Goal: Transaction & Acquisition: Purchase product/service

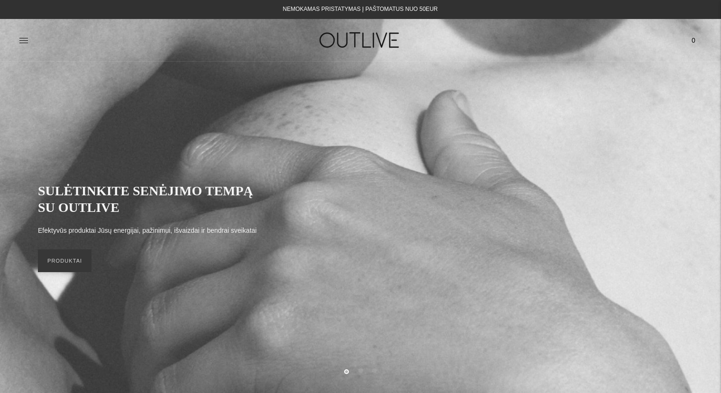
click at [340, 36] on img at bounding box center [360, 40] width 119 height 33
click at [71, 262] on link "PRODUKTAI" at bounding box center [65, 260] width 54 height 23
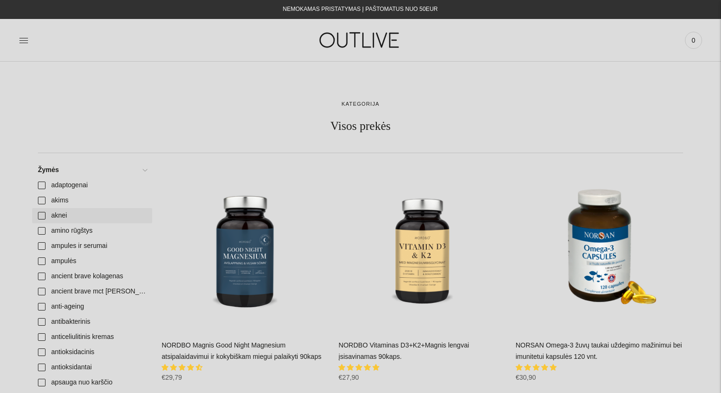
click at [41, 216] on link "aknei" at bounding box center [92, 215] width 120 height 15
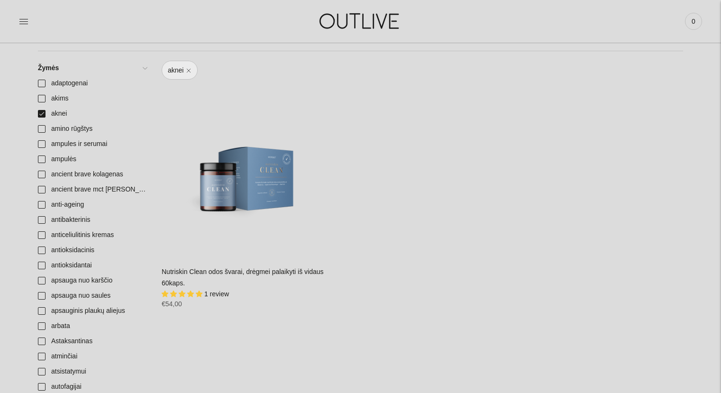
scroll to position [78, 0]
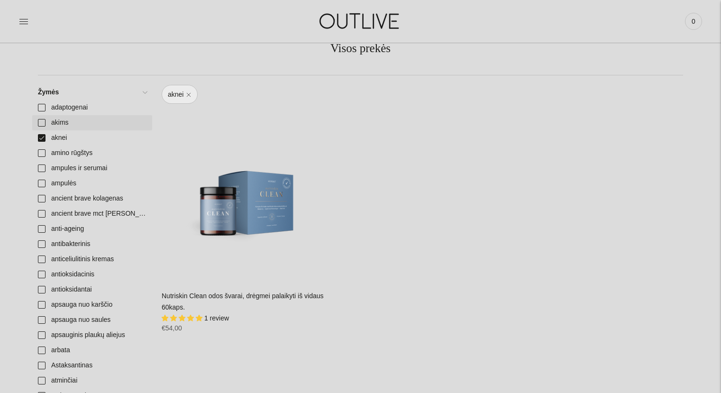
click at [39, 122] on link "akims" at bounding box center [92, 122] width 120 height 15
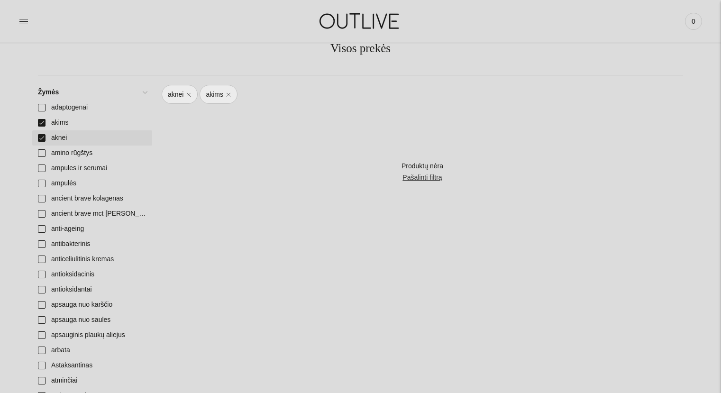
click at [40, 137] on link "aknei" at bounding box center [92, 137] width 120 height 15
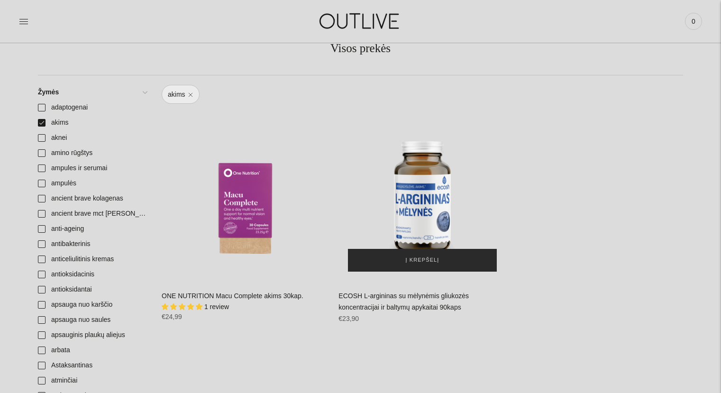
click at [425, 257] on span "Į krepšelį" at bounding box center [423, 260] width 34 height 9
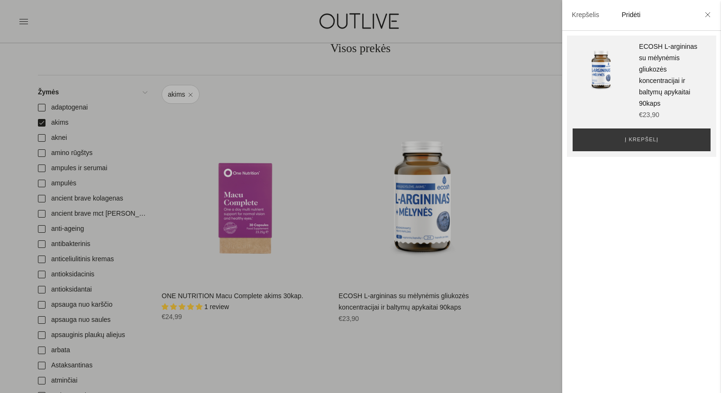
click at [41, 122] on div at bounding box center [360, 196] width 721 height 393
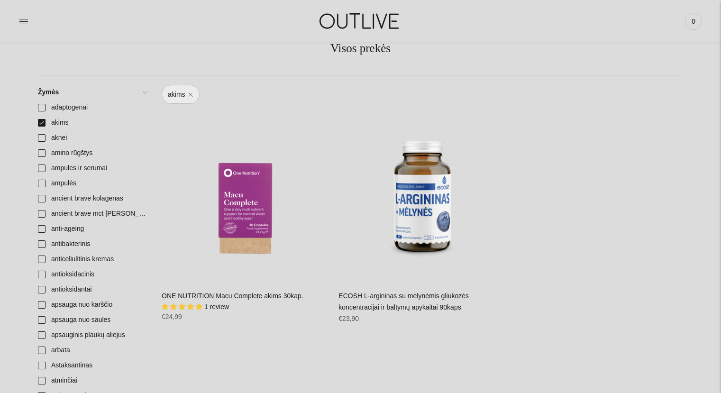
click at [41, 122] on link "akims" at bounding box center [92, 122] width 120 height 15
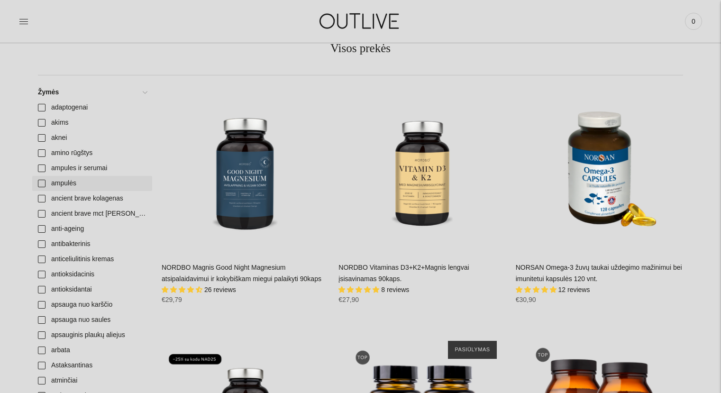
click at [40, 182] on link "ampulės" at bounding box center [92, 183] width 120 height 15
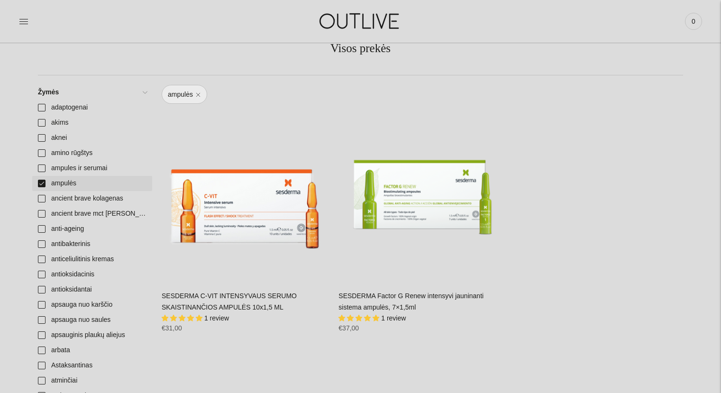
click at [40, 182] on link "ampulės" at bounding box center [92, 183] width 120 height 15
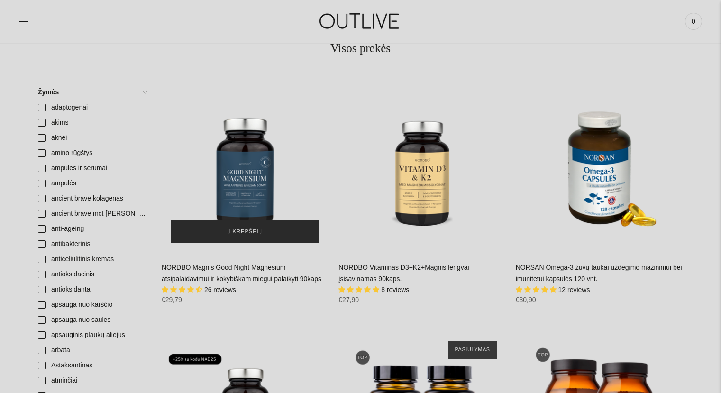
click at [242, 233] on span "Į krepšelį" at bounding box center [246, 231] width 34 height 9
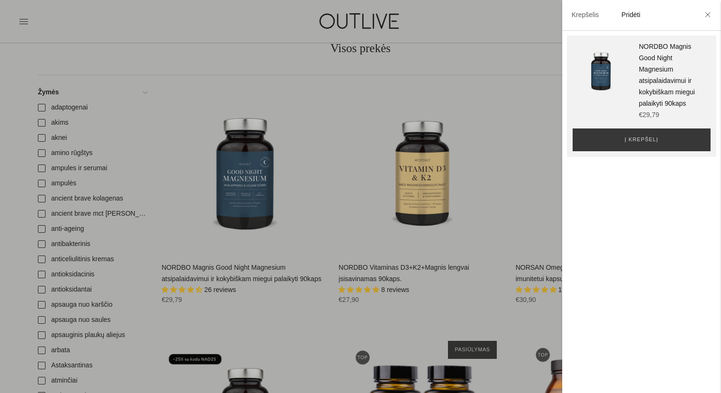
click at [334, 202] on div at bounding box center [360, 196] width 721 height 393
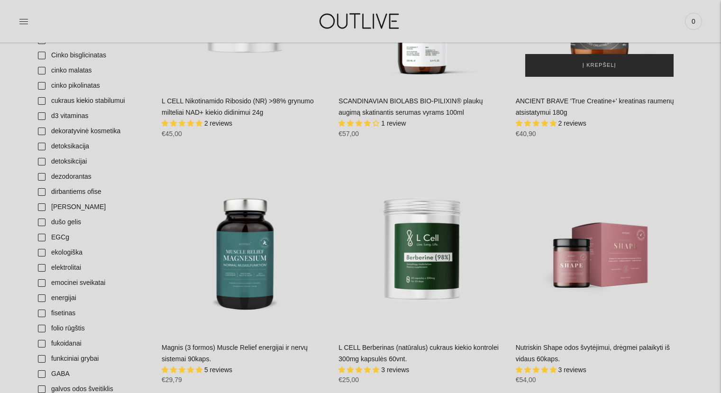
scroll to position [663, 0]
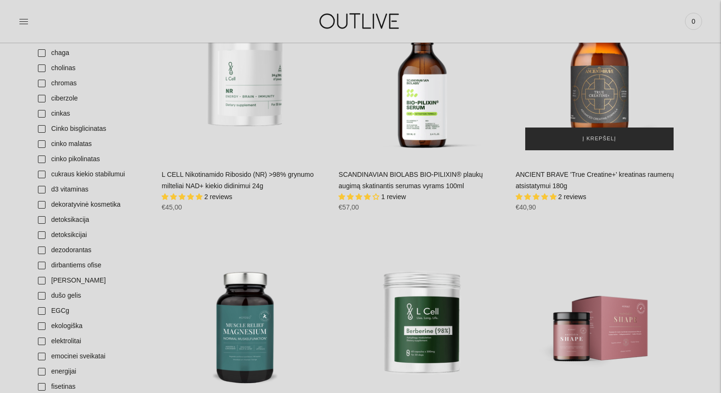
click at [600, 141] on span "Į krepšelį" at bounding box center [600, 138] width 34 height 9
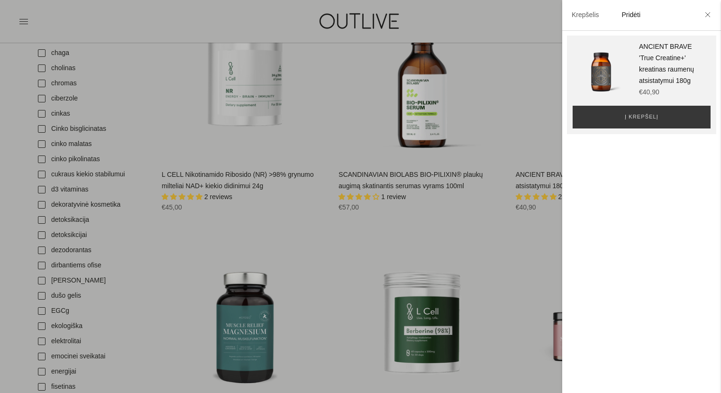
click at [509, 160] on div at bounding box center [360, 196] width 721 height 393
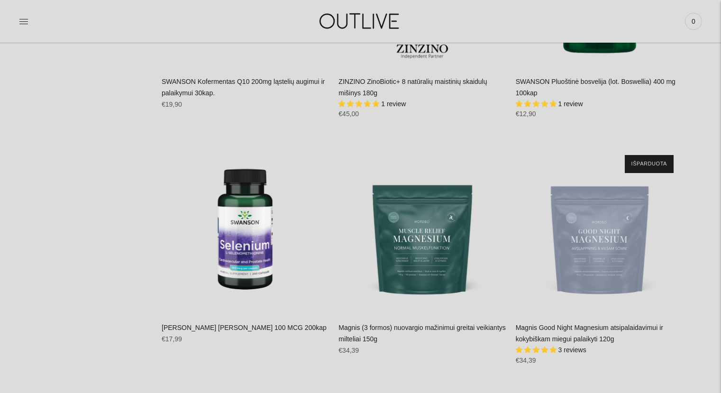
scroll to position [7596, 0]
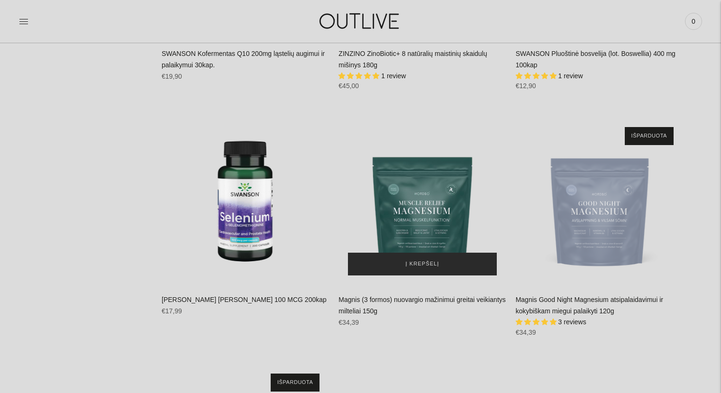
click at [422, 259] on span "Į krepšelį" at bounding box center [423, 263] width 34 height 9
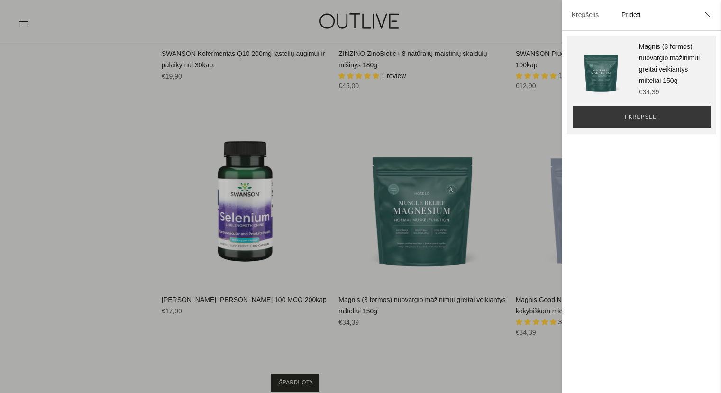
click at [519, 233] on div at bounding box center [360, 196] width 721 height 393
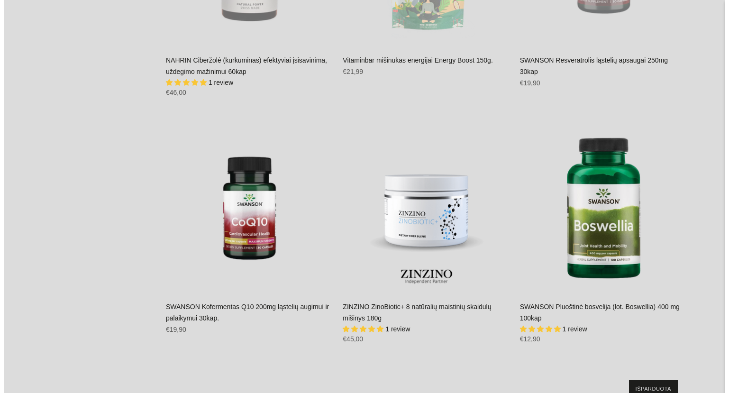
scroll to position [0, 0]
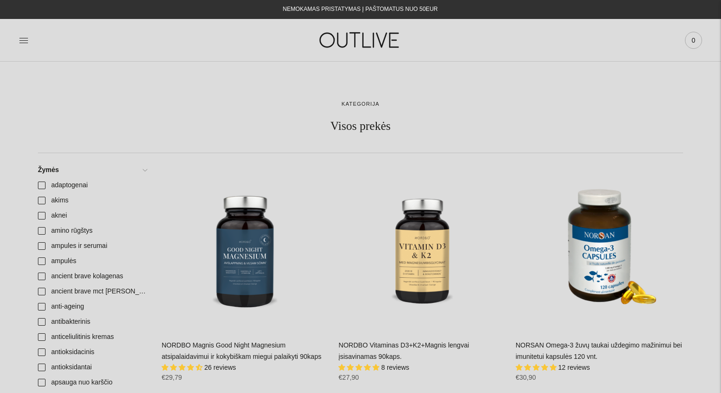
click at [694, 37] on span "0" at bounding box center [693, 40] width 13 height 13
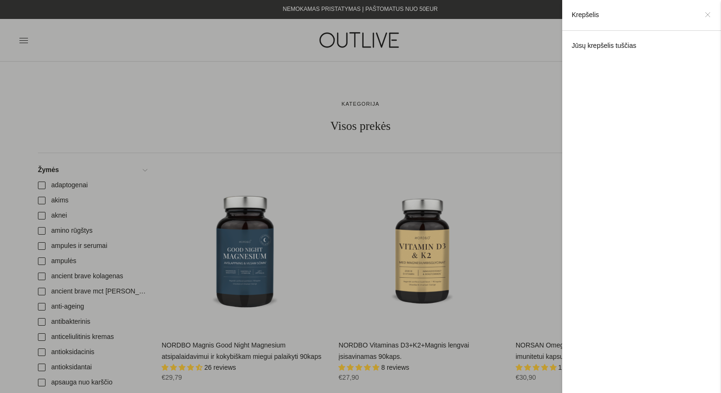
click at [707, 16] on icon at bounding box center [708, 15] width 6 height 6
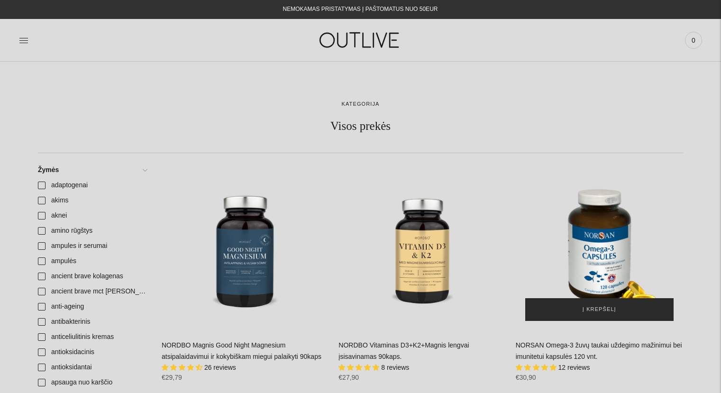
click at [597, 313] on span "Į krepšelį" at bounding box center [600, 309] width 34 height 9
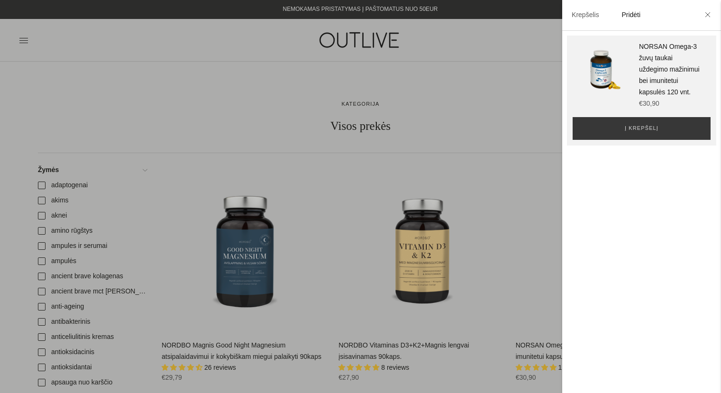
click at [517, 238] on div at bounding box center [360, 196] width 721 height 393
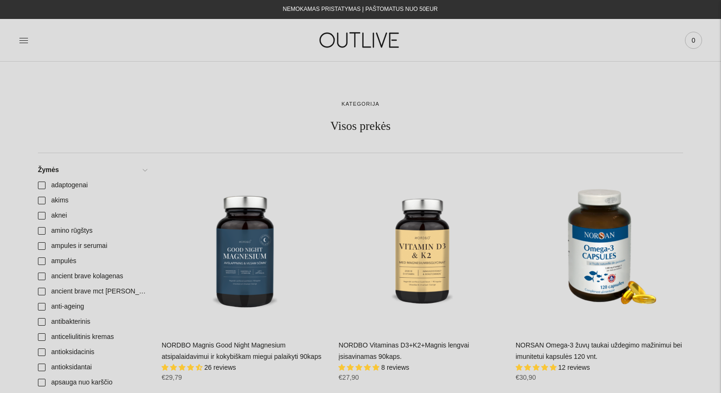
click at [688, 42] on span "0" at bounding box center [693, 40] width 13 height 13
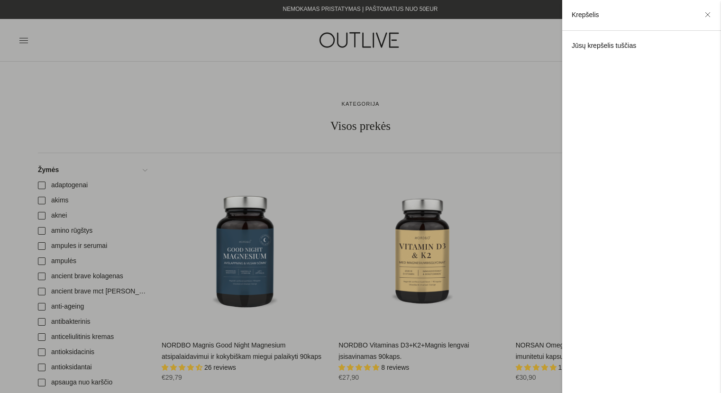
click at [484, 38] on div at bounding box center [360, 196] width 721 height 393
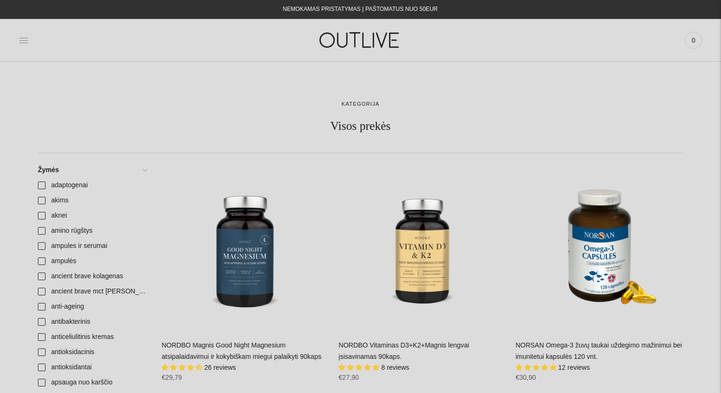
click at [21, 37] on icon at bounding box center [23, 40] width 9 height 9
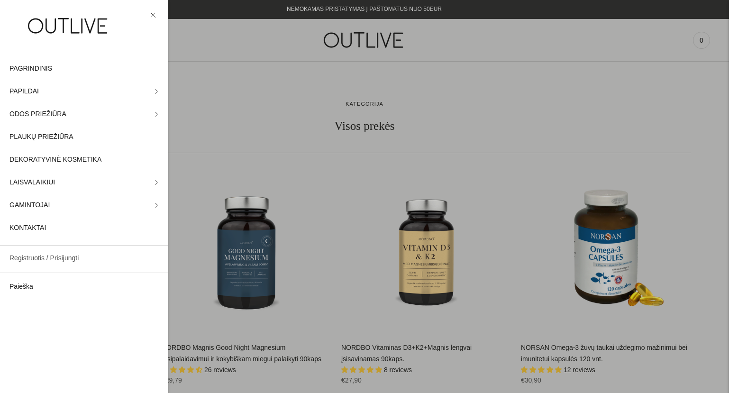
click at [57, 255] on link "Registruotis / Prisijungti" at bounding box center [84, 258] width 168 height 23
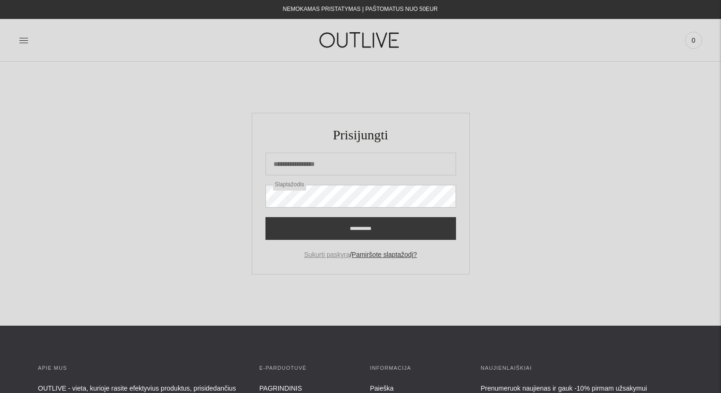
click at [335, 254] on link "Sukurti paskyrą" at bounding box center [327, 255] width 46 height 8
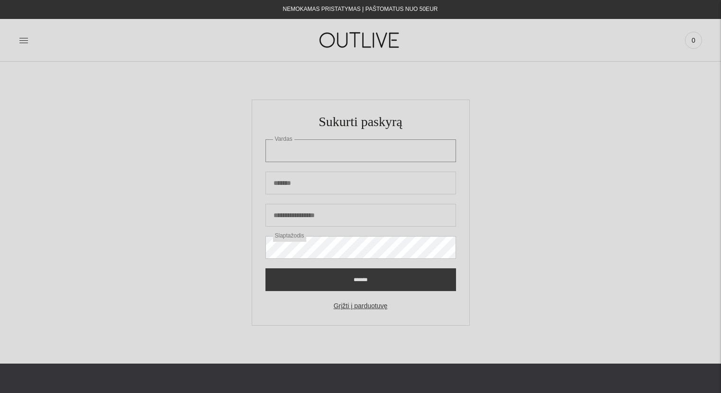
click at [296, 150] on input "Vardas" at bounding box center [361, 150] width 191 height 23
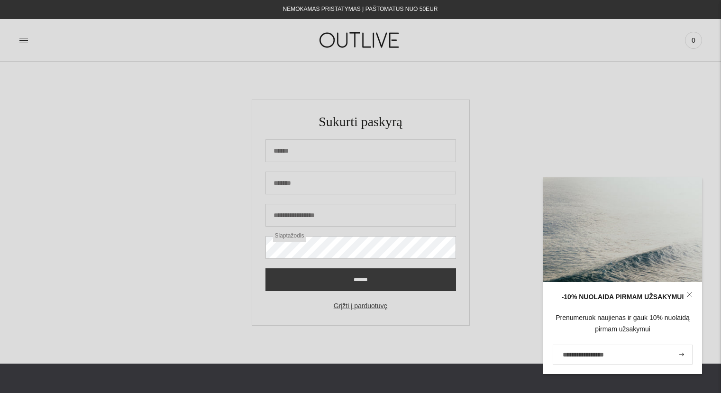
click at [690, 293] on icon at bounding box center [690, 295] width 6 height 6
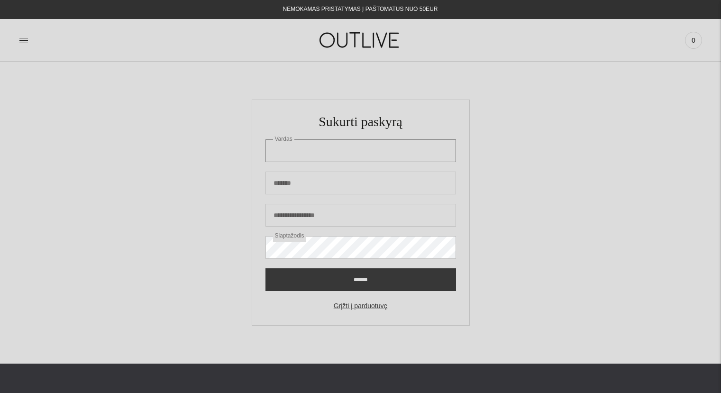
click at [294, 149] on input "Vardas" at bounding box center [361, 150] width 191 height 23
type input "****"
type input "********"
type input "**********"
click at [361, 278] on input "*******" at bounding box center [361, 279] width 191 height 23
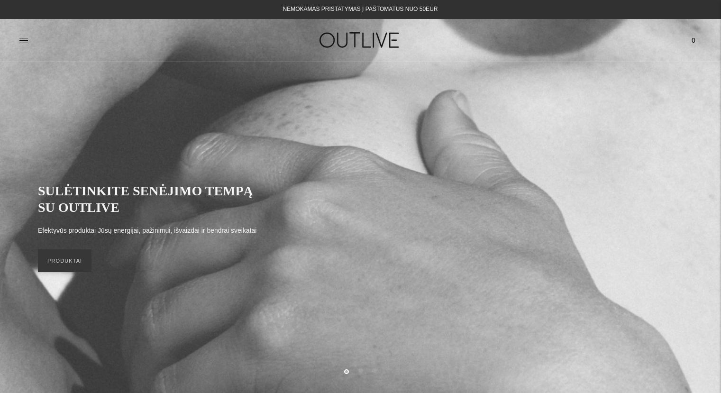
click at [358, 43] on img at bounding box center [360, 40] width 119 height 33
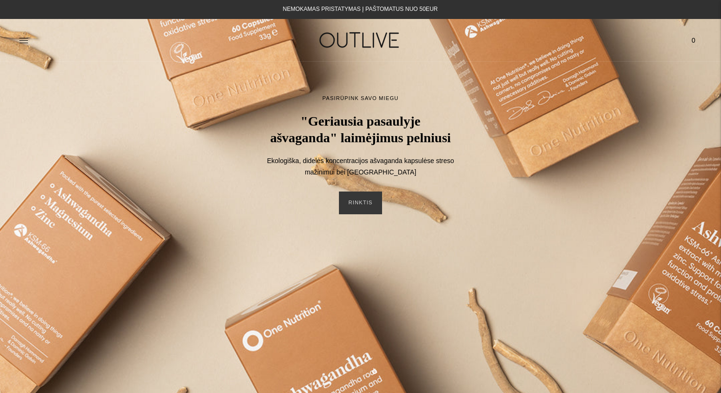
click at [334, 37] on img at bounding box center [360, 40] width 119 height 33
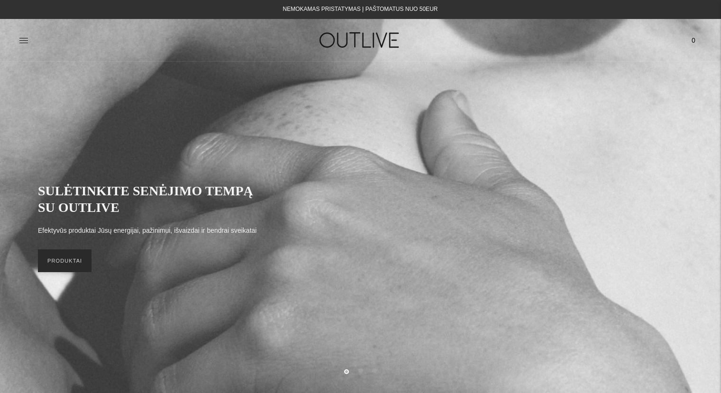
click at [64, 263] on link "PRODUKTAI" at bounding box center [65, 260] width 54 height 23
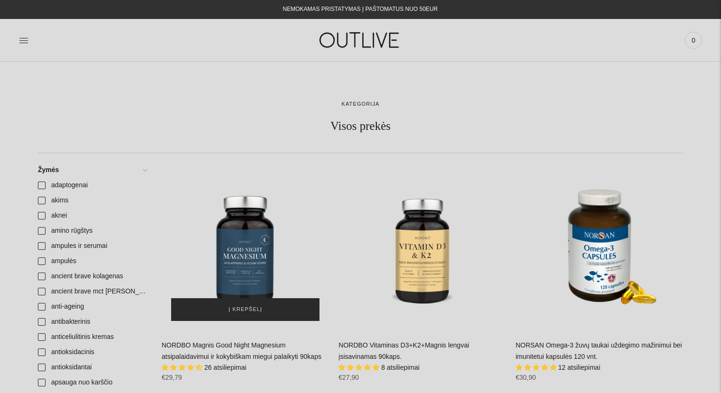
click at [243, 307] on span "Į krepšelį" at bounding box center [246, 309] width 34 height 9
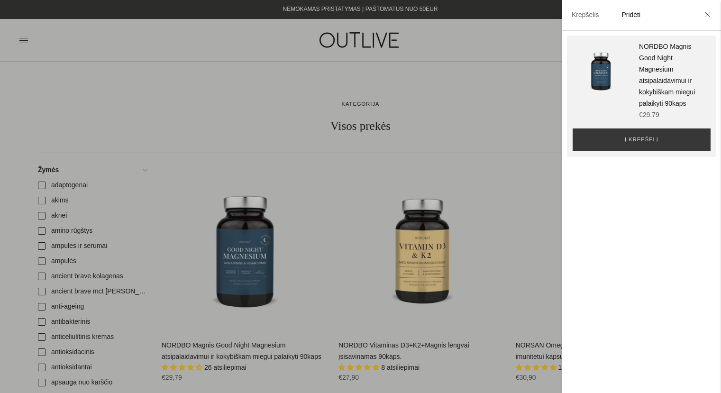
click at [468, 104] on div at bounding box center [360, 196] width 721 height 393
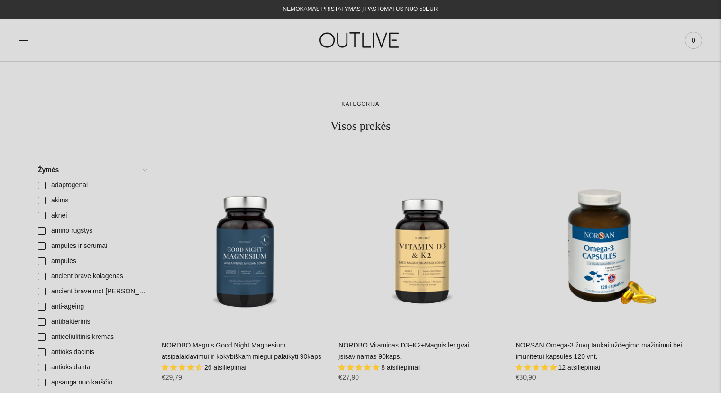
click at [690, 43] on span "0" at bounding box center [693, 40] width 13 height 13
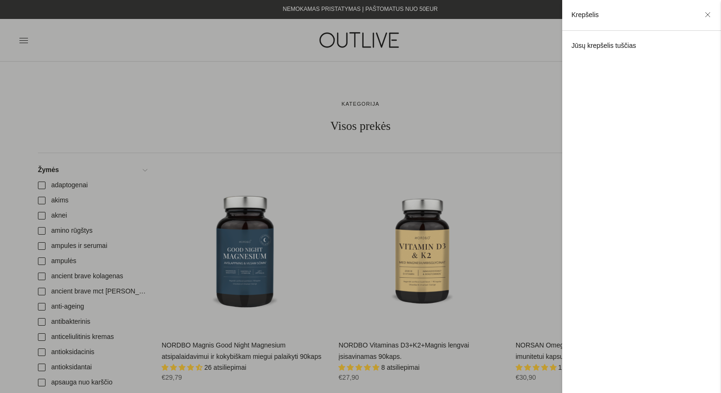
click at [194, 144] on div at bounding box center [360, 196] width 721 height 393
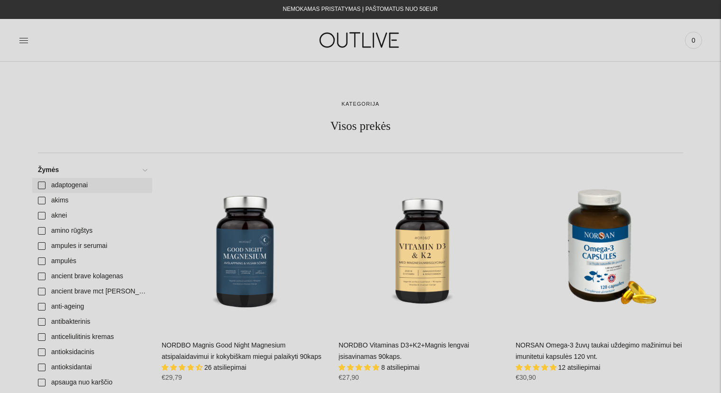
click at [44, 186] on link "adaptogenai" at bounding box center [92, 185] width 120 height 15
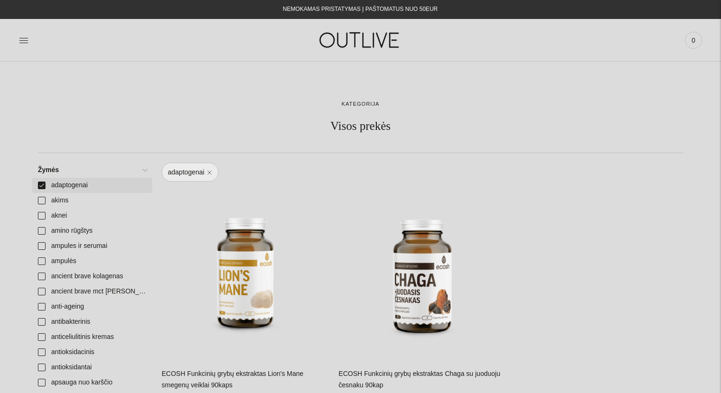
click at [40, 183] on link "adaptogenai" at bounding box center [92, 185] width 120 height 15
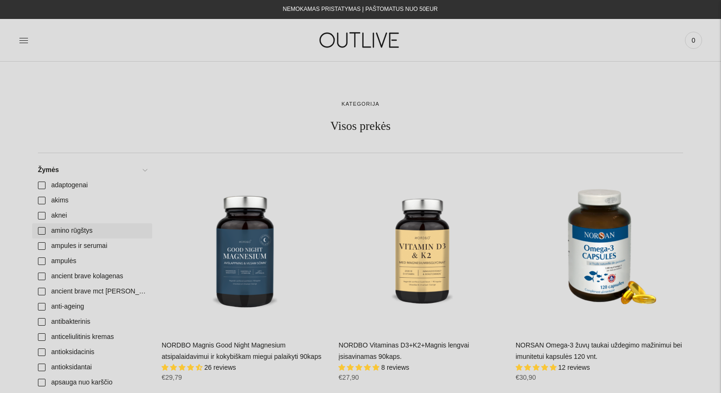
click at [38, 230] on link "amino rūgštys" at bounding box center [92, 230] width 120 height 15
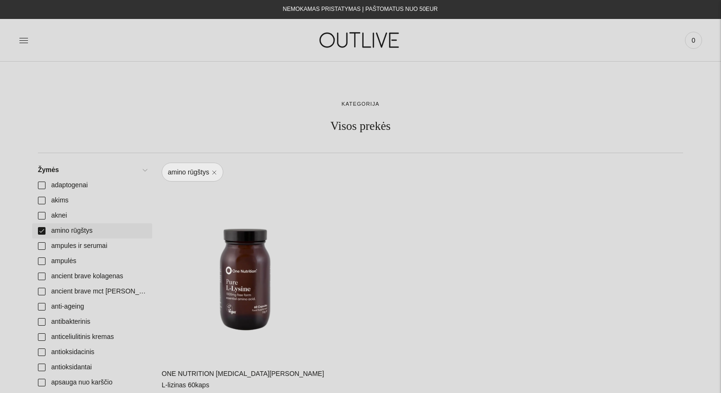
click at [43, 230] on link "amino rūgštys" at bounding box center [92, 230] width 120 height 15
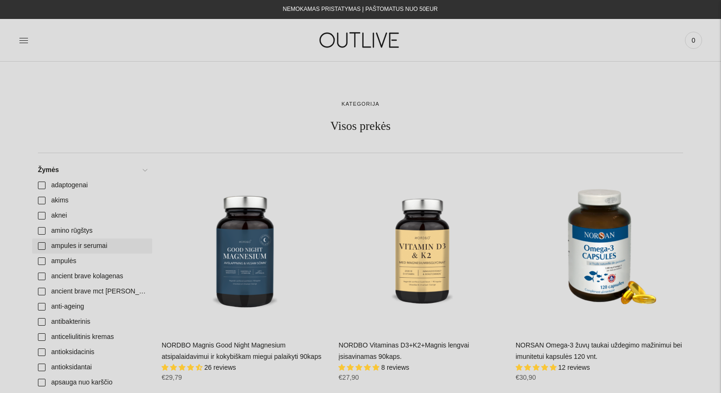
click at [43, 247] on link "ampules ir serumai" at bounding box center [92, 246] width 120 height 15
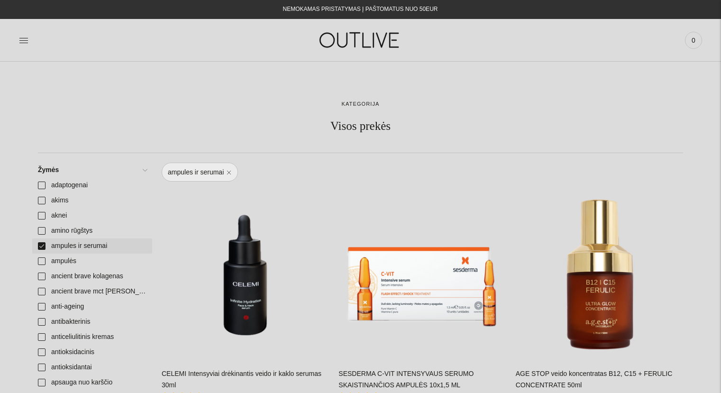
click at [43, 247] on link "ampules ir serumai" at bounding box center [92, 246] width 120 height 15
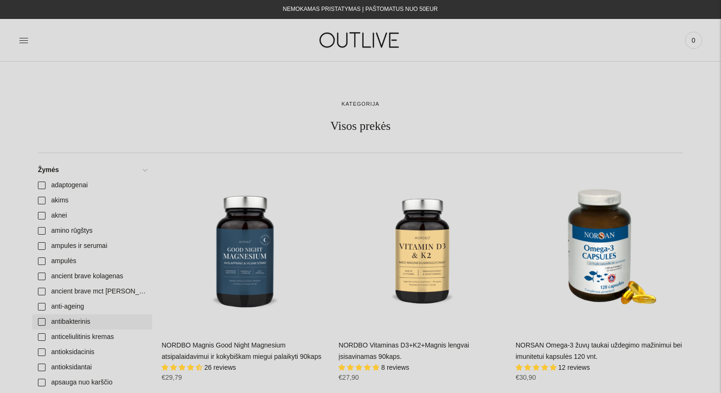
click at [40, 321] on link "antibakterinis" at bounding box center [92, 321] width 120 height 15
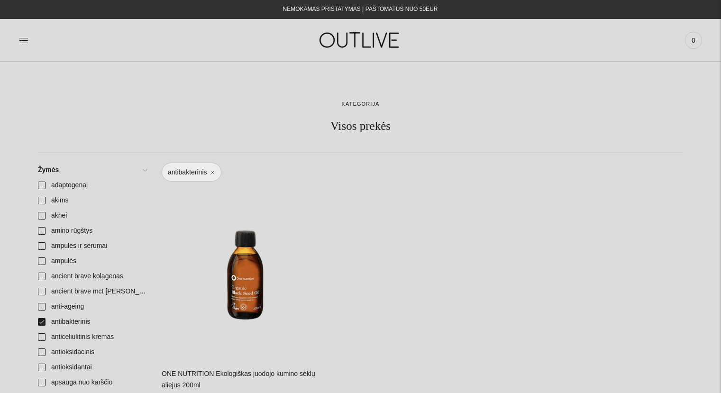
click at [248, 167] on div "antibakterinis" at bounding box center [423, 172] width 522 height 19
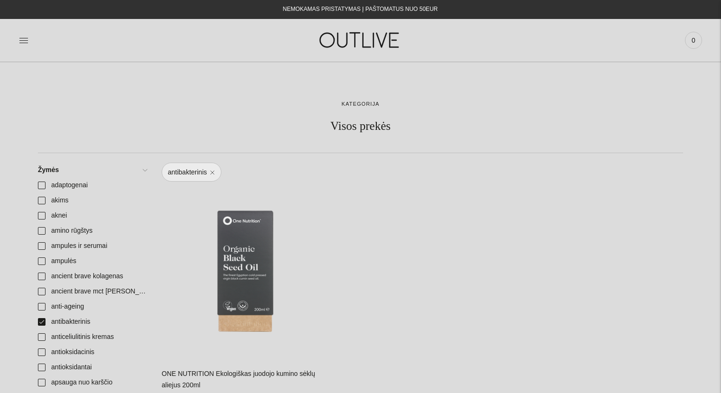
scroll to position [126, 0]
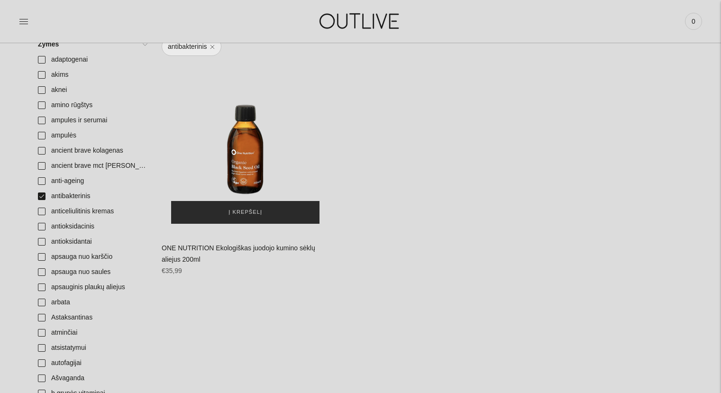
click at [254, 210] on span "Į krepšelį" at bounding box center [246, 212] width 34 height 9
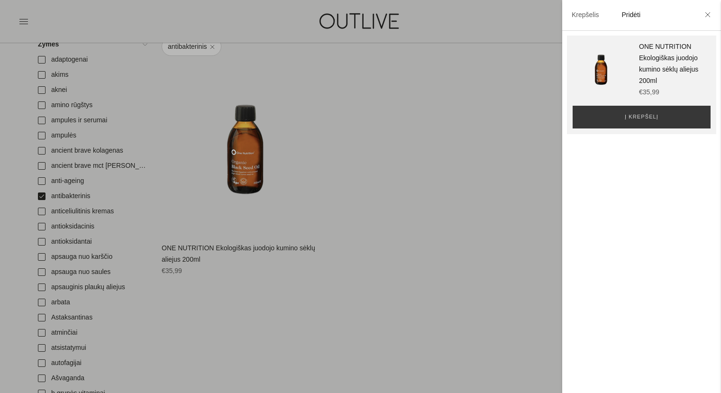
click at [248, 248] on div at bounding box center [360, 196] width 721 height 393
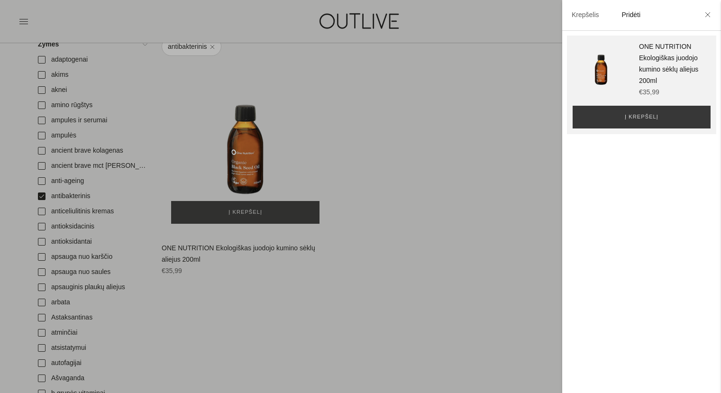
click at [248, 248] on div at bounding box center [360, 196] width 721 height 393
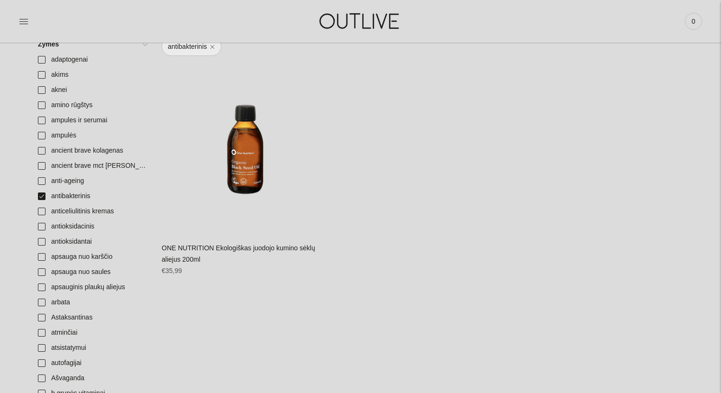
click at [248, 248] on link "ONE NUTRITION Ekologiškas juodojo kumino sėklų aliejus 200ml" at bounding box center [239, 253] width 154 height 19
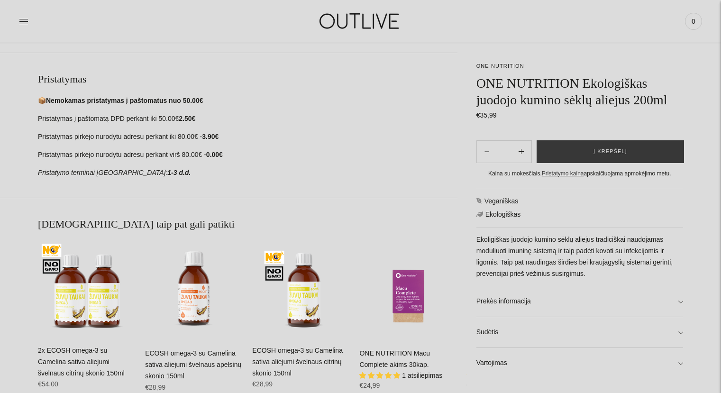
scroll to position [470, 0]
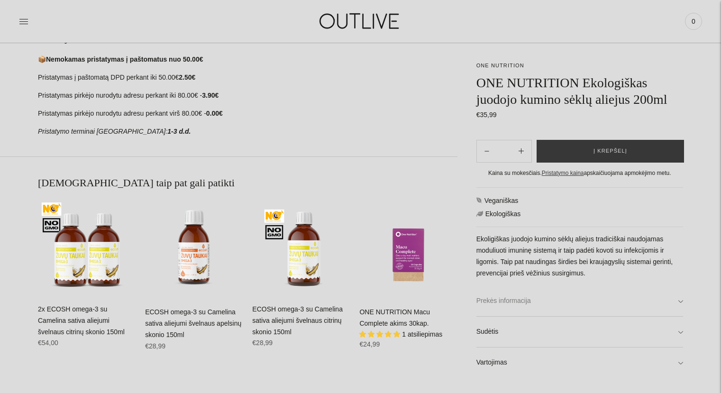
click at [680, 300] on link "Prekės informacija" at bounding box center [580, 301] width 207 height 30
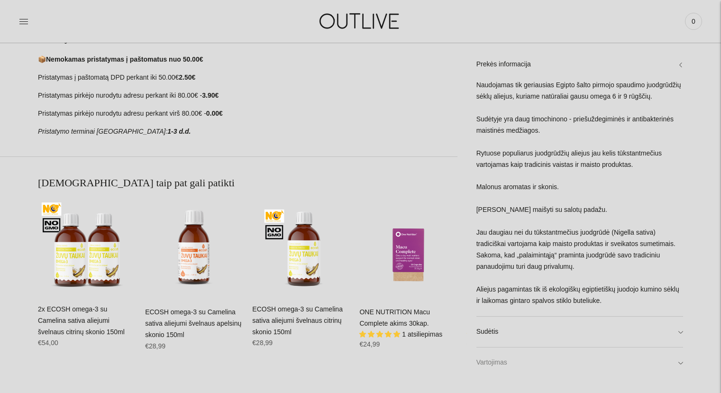
click at [679, 365] on link "Vartojimas" at bounding box center [580, 363] width 207 height 30
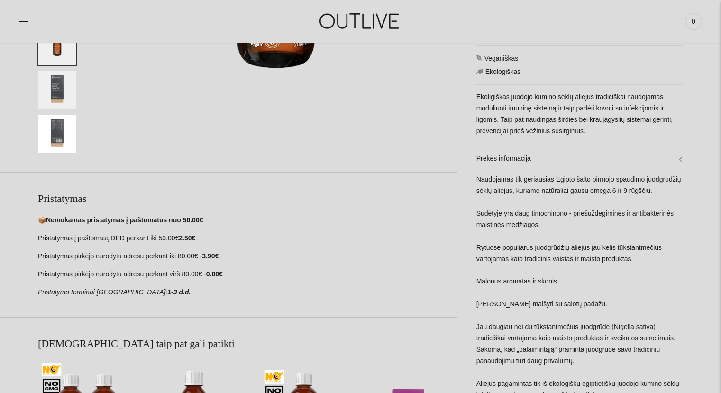
scroll to position [96, 0]
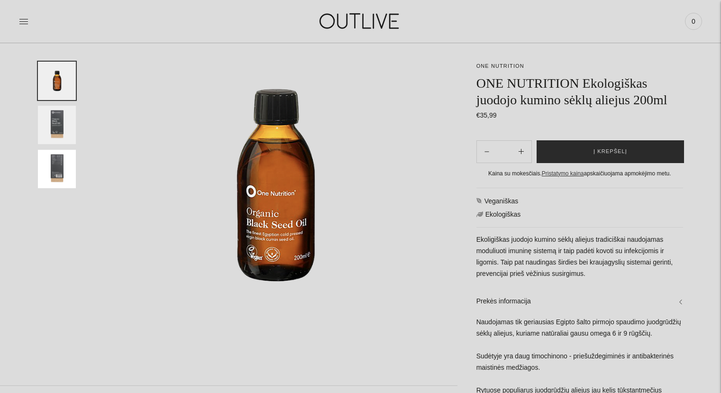
click at [608, 150] on span "Į krepšelį" at bounding box center [611, 151] width 34 height 9
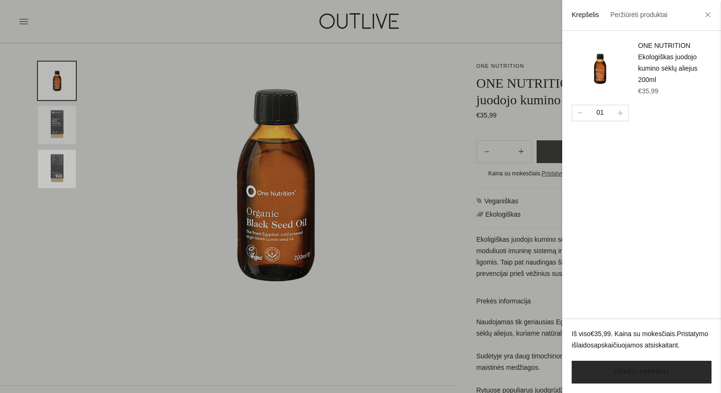
click at [629, 373] on link "Žiūrėti krepšelį" at bounding box center [642, 372] width 140 height 23
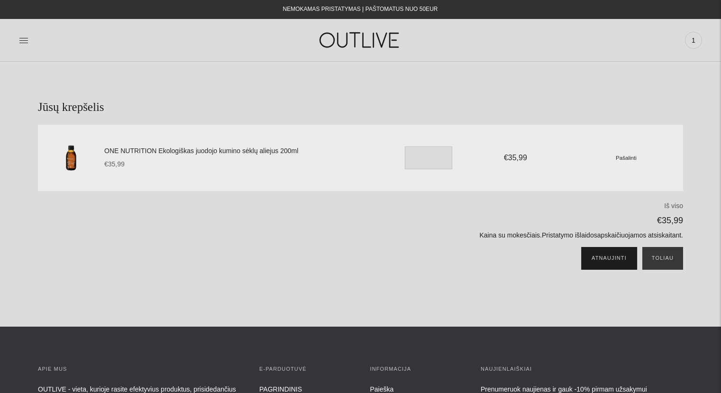
click at [607, 259] on button "Atnaujinti" at bounding box center [609, 258] width 55 height 23
click at [356, 39] on img at bounding box center [360, 40] width 119 height 33
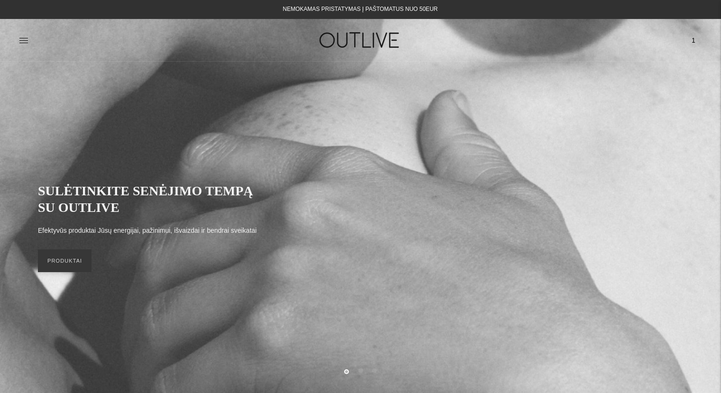
click at [355, 43] on img at bounding box center [360, 40] width 119 height 33
click at [74, 269] on link "PRODUKTAI" at bounding box center [65, 260] width 54 height 23
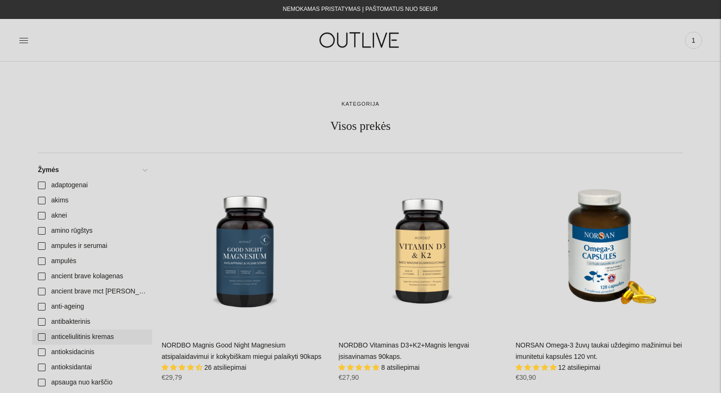
click at [40, 335] on link "anticeliulitinis kremas" at bounding box center [92, 337] width 120 height 15
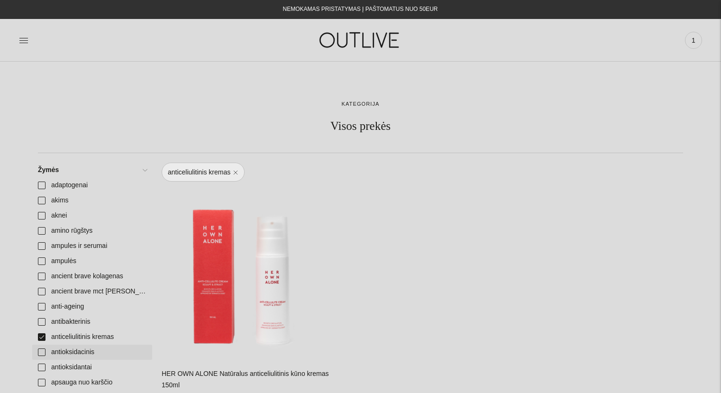
click at [43, 354] on link "antioksidacinis" at bounding box center [92, 352] width 120 height 15
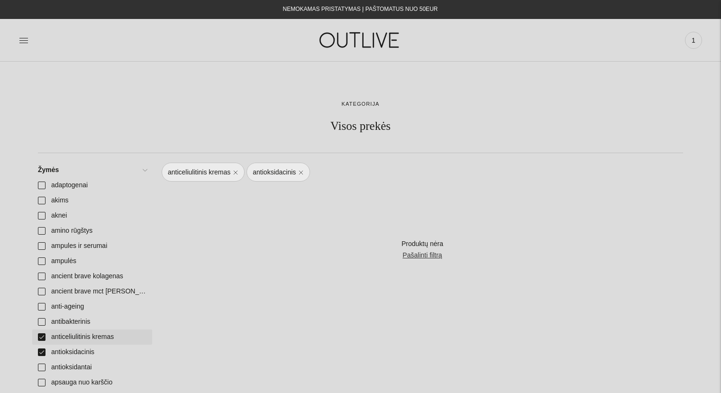
click at [41, 337] on link "anticeliulitinis kremas" at bounding box center [92, 337] width 120 height 15
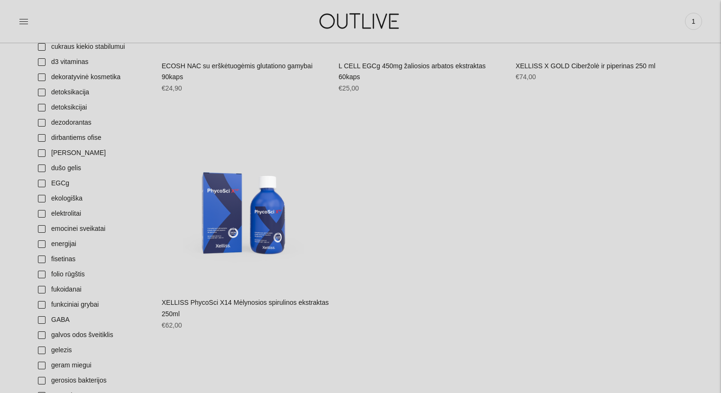
scroll to position [809, 0]
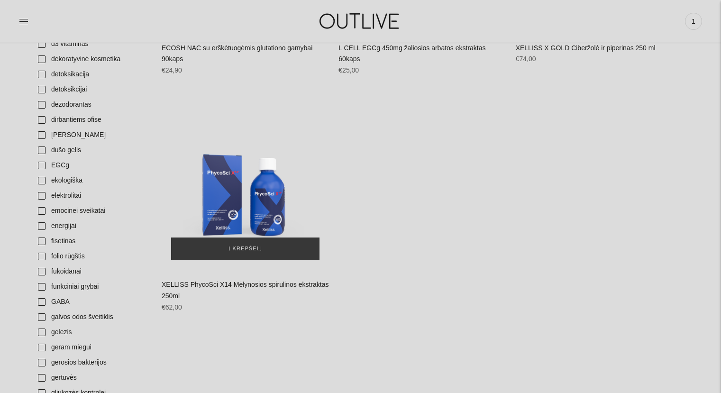
click at [265, 197] on img "XELLISS PhycoSci X14 Mėlynosios spirulinos ekstraktas 250ml\a" at bounding box center [245, 185] width 167 height 167
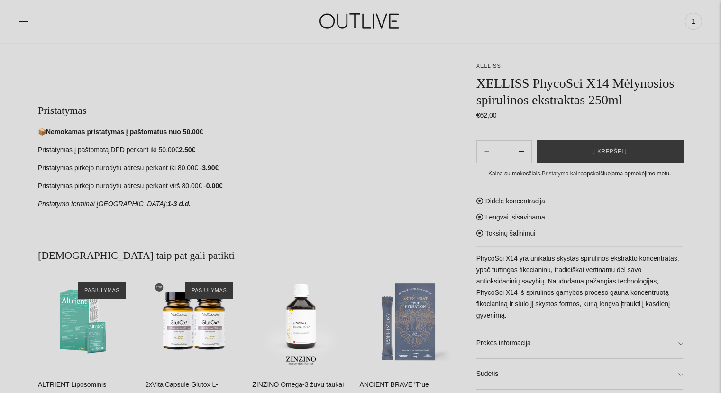
scroll to position [458, 0]
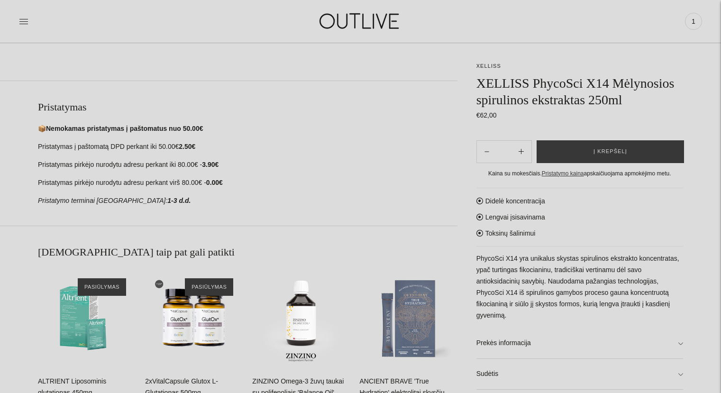
click at [684, 345] on div "**********" at bounding box center [360, 113] width 721 height 943
click at [681, 342] on link "Prekės informacija" at bounding box center [580, 343] width 207 height 30
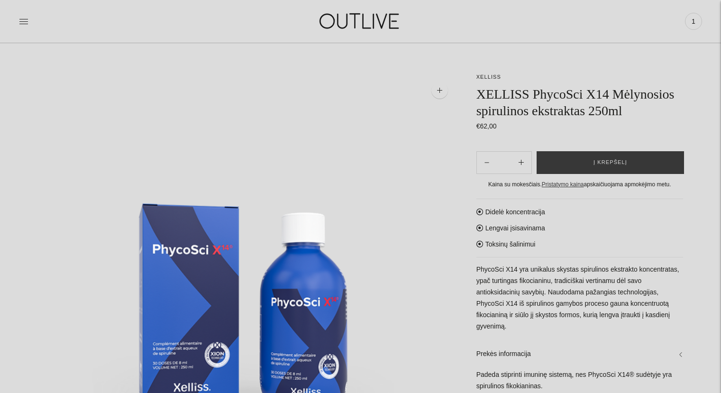
scroll to position [19, 0]
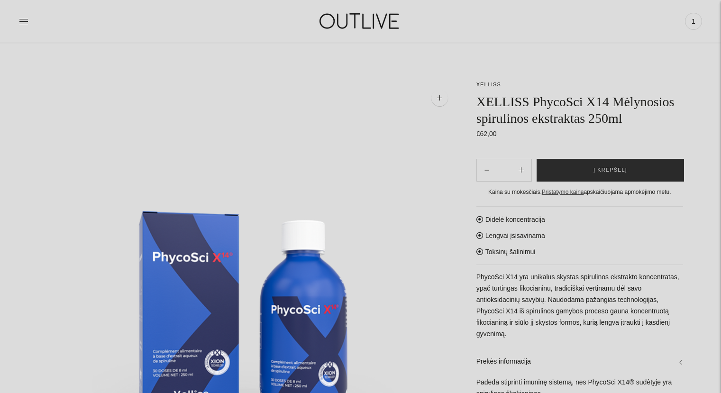
click at [608, 171] on span "Į krepšelį" at bounding box center [611, 170] width 34 height 9
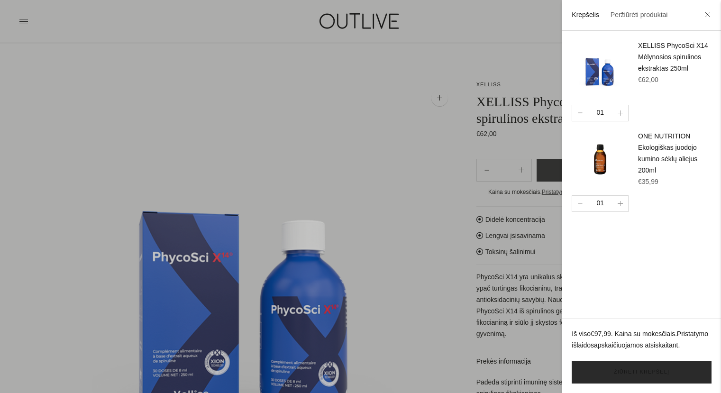
click at [635, 370] on link "Žiūrėti krepšelį" at bounding box center [642, 372] width 140 height 23
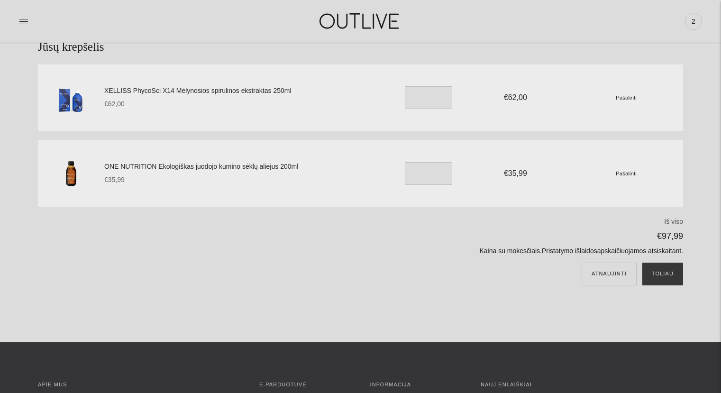
scroll to position [62, 0]
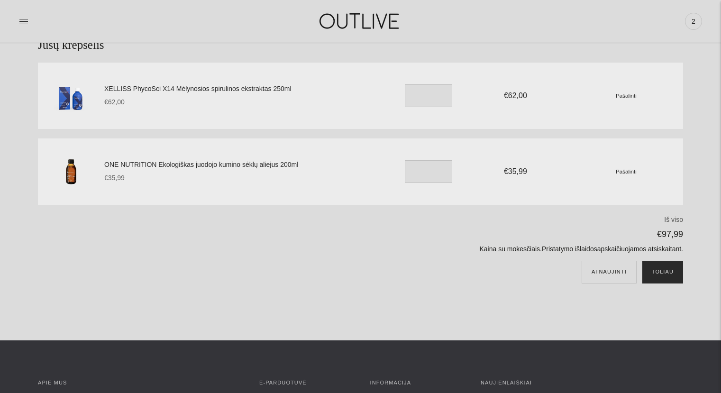
click at [656, 274] on button "Toliau" at bounding box center [663, 272] width 41 height 23
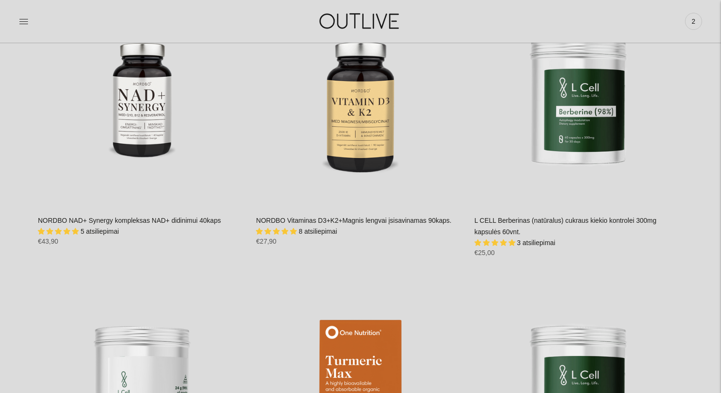
scroll to position [404, 0]
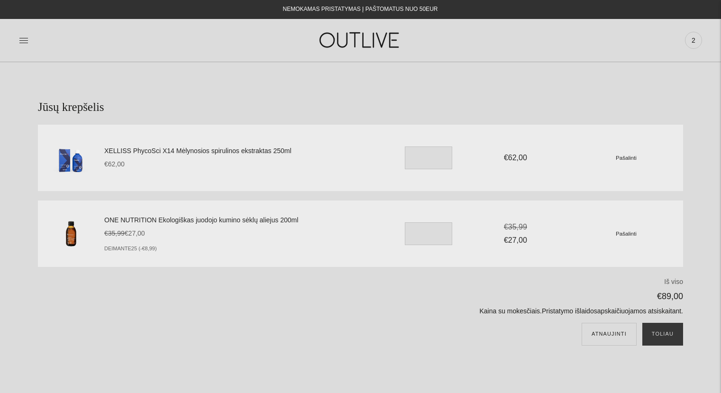
scroll to position [62, 0]
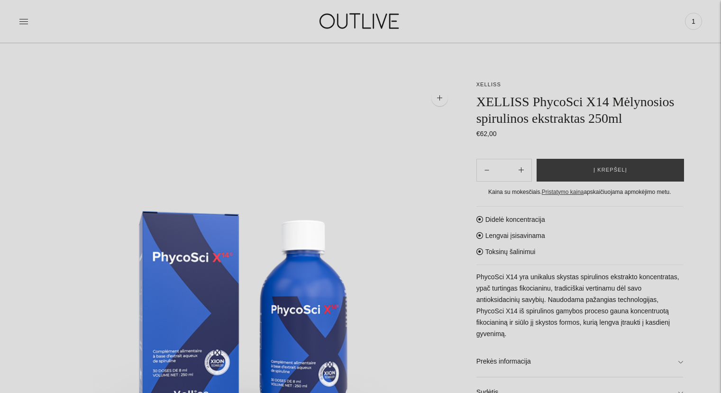
click at [353, 21] on img at bounding box center [360, 21] width 119 height 33
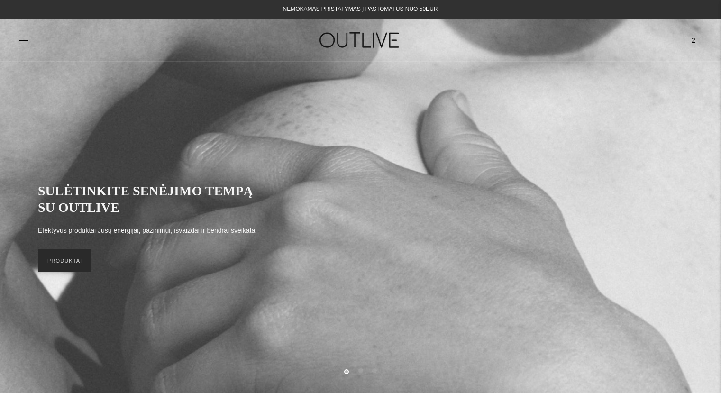
click at [75, 261] on link "PRODUKTAI" at bounding box center [65, 260] width 54 height 23
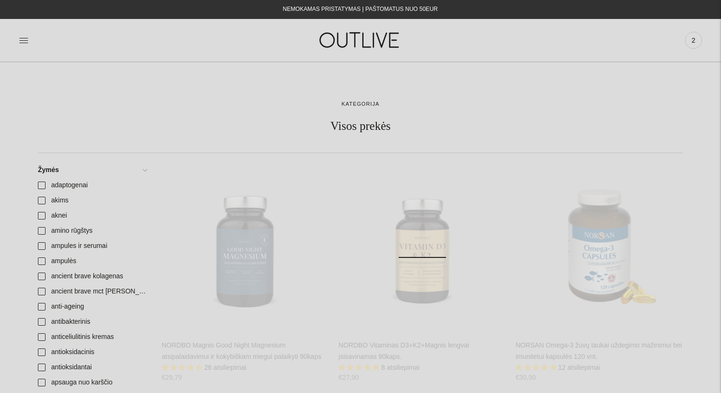
scroll to position [719, 0]
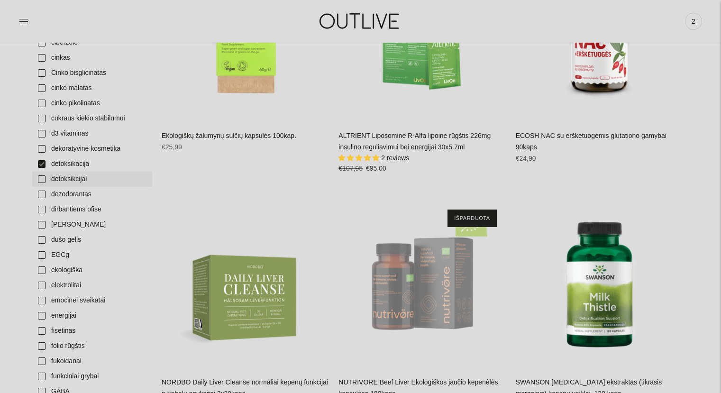
click at [41, 179] on link "detoksikcijai" at bounding box center [92, 179] width 120 height 15
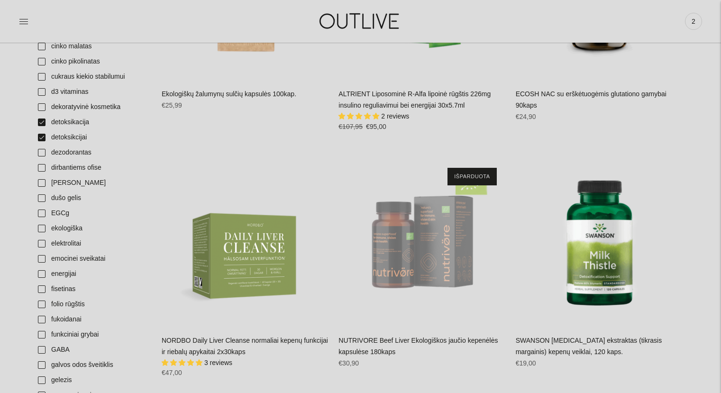
scroll to position [708, 0]
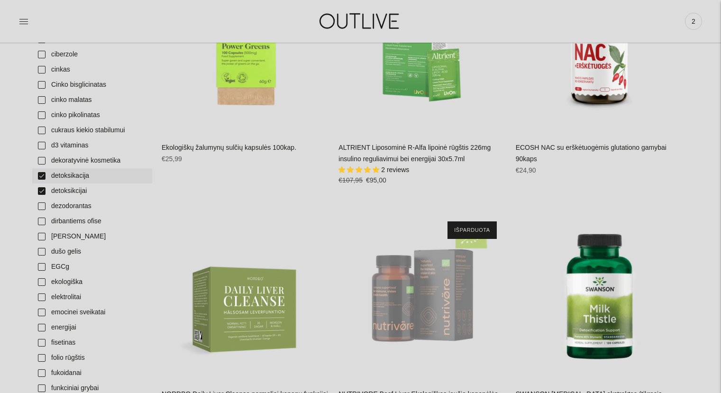
click at [40, 173] on link "detoksikacija" at bounding box center [92, 175] width 120 height 15
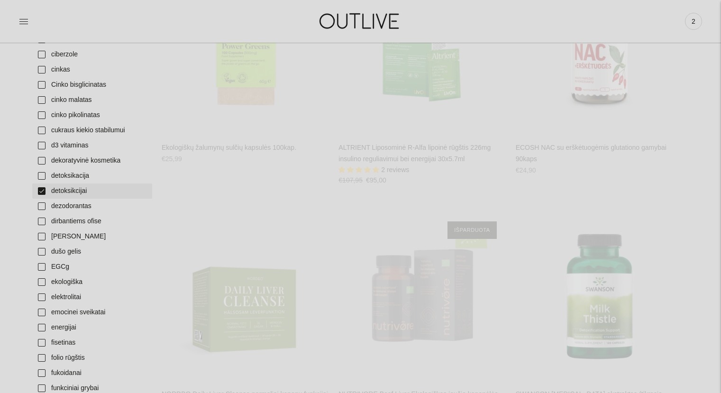
click at [41, 192] on link "detoksikcijai" at bounding box center [92, 191] width 120 height 15
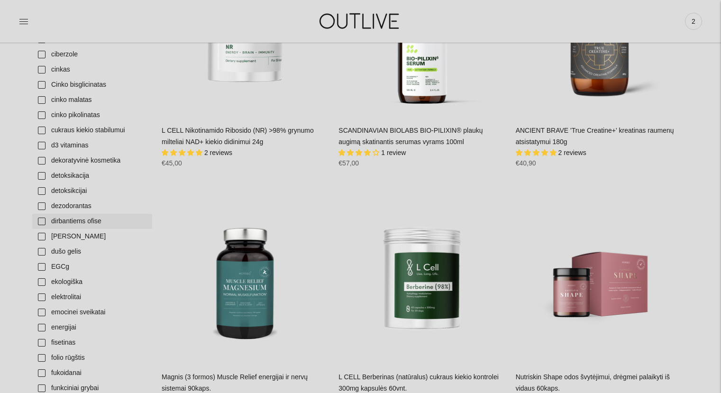
click at [41, 221] on link "dirbantiems ofise" at bounding box center [92, 221] width 120 height 15
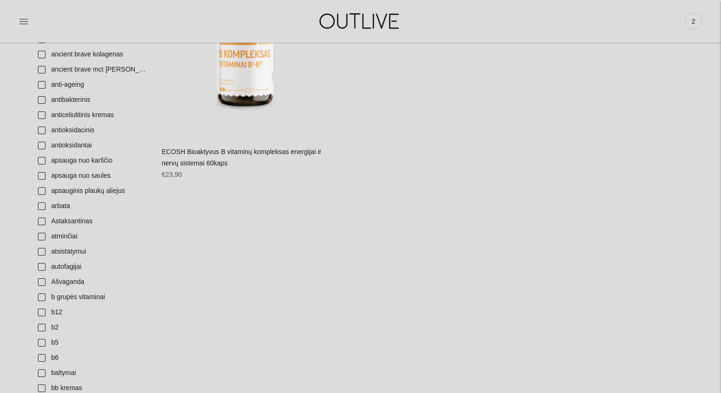
scroll to position [875, 0]
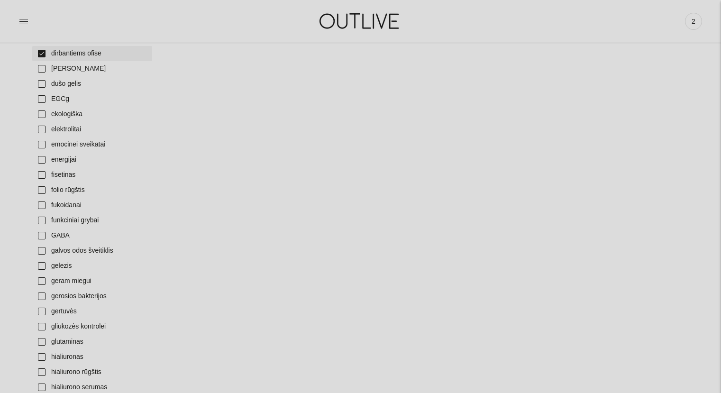
click at [40, 51] on link "dirbantiems ofise" at bounding box center [92, 53] width 120 height 15
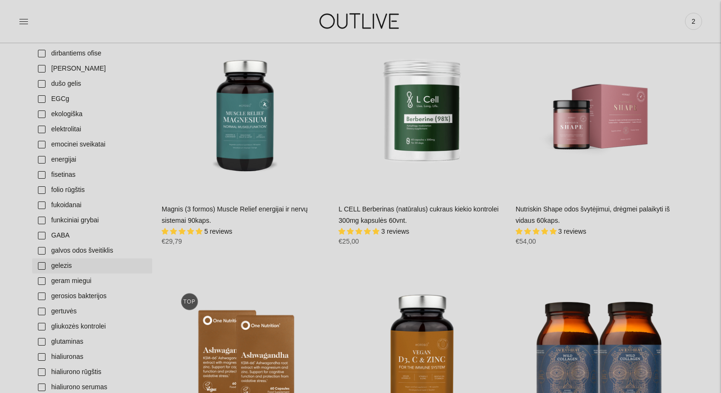
click at [42, 263] on link "gelezis" at bounding box center [92, 265] width 120 height 15
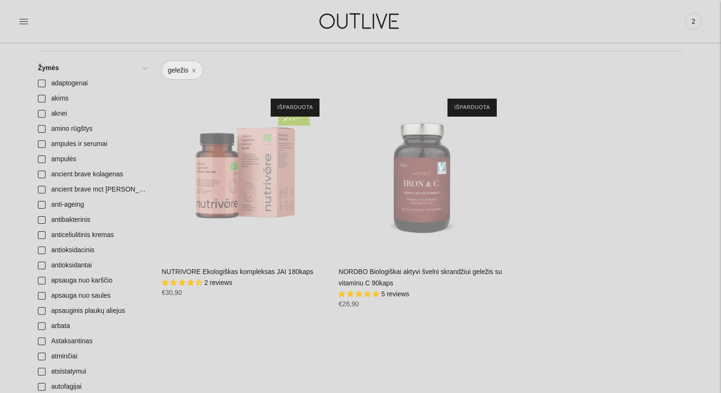
scroll to position [336, 0]
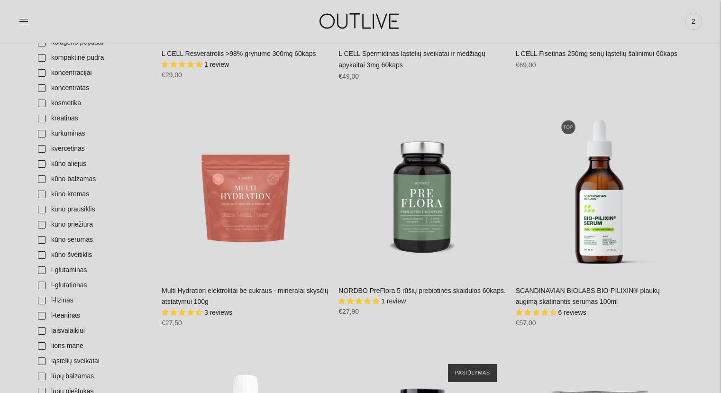
scroll to position [2033, 0]
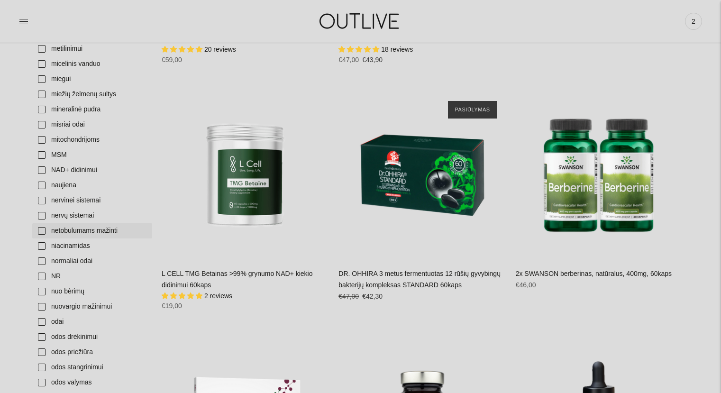
click at [41, 232] on link "netobulumams mažinti" at bounding box center [92, 230] width 120 height 15
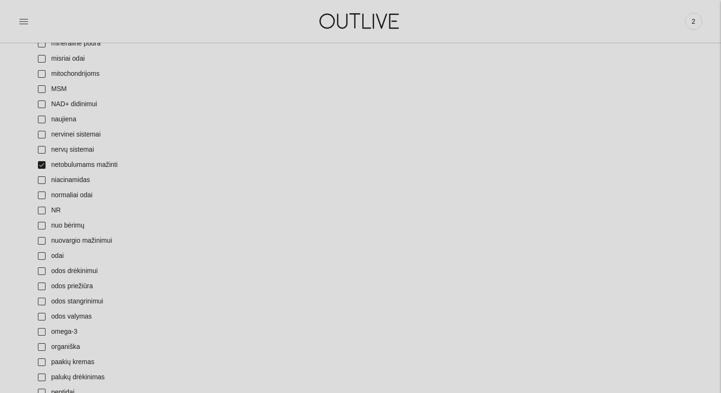
scroll to position [2033, 0]
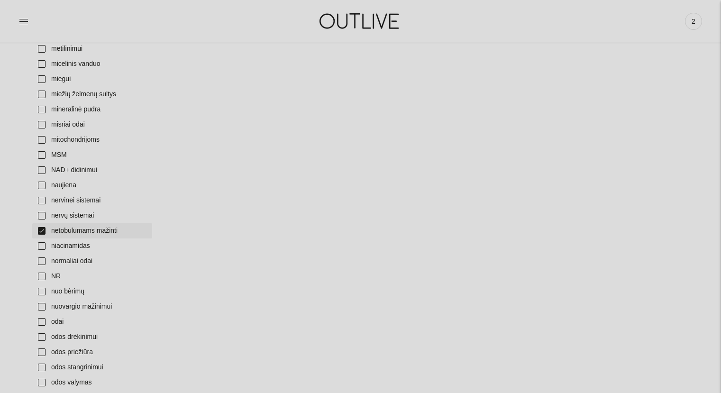
click at [40, 231] on link "netobulumams mažinti" at bounding box center [92, 230] width 120 height 15
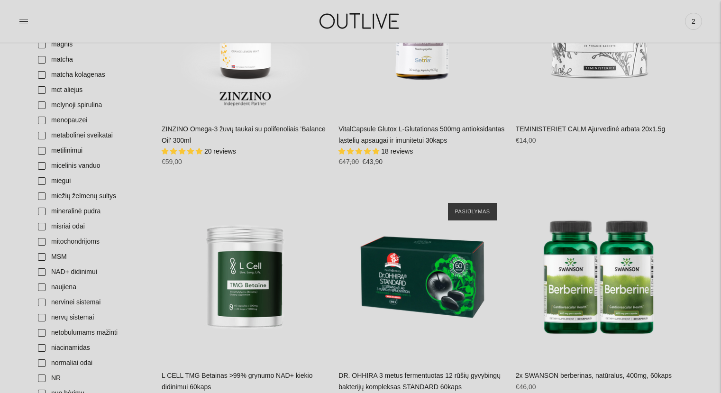
scroll to position [1777, 0]
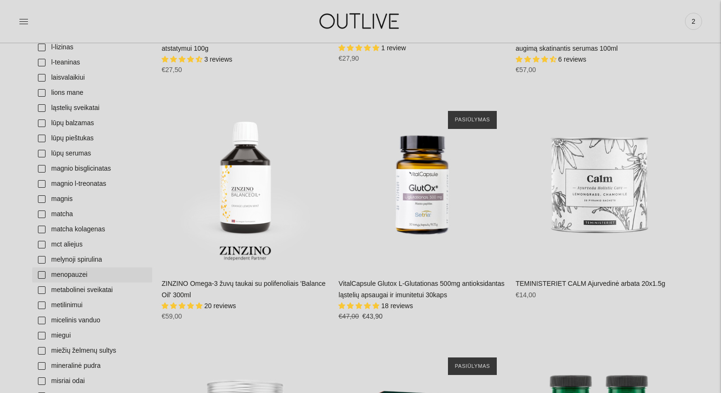
click at [40, 275] on link "menopauzei" at bounding box center [92, 274] width 120 height 15
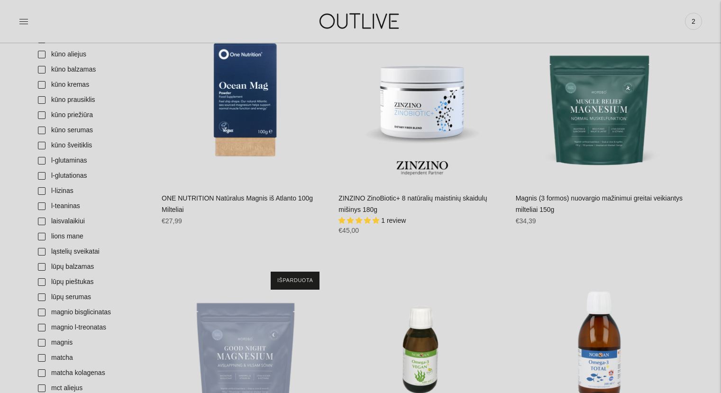
scroll to position [1561, 0]
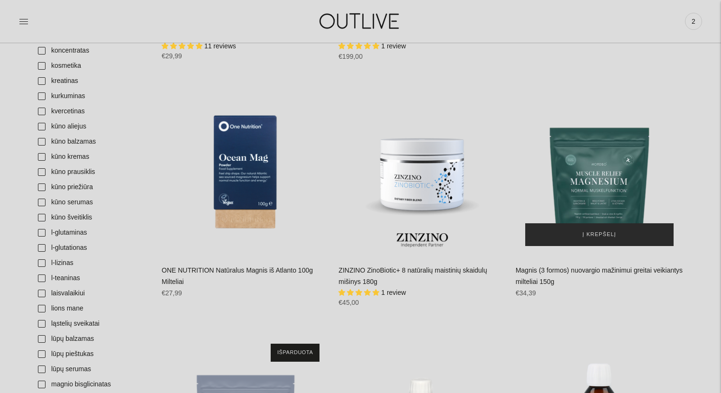
click at [590, 231] on span "Į krepšelį" at bounding box center [600, 234] width 34 height 9
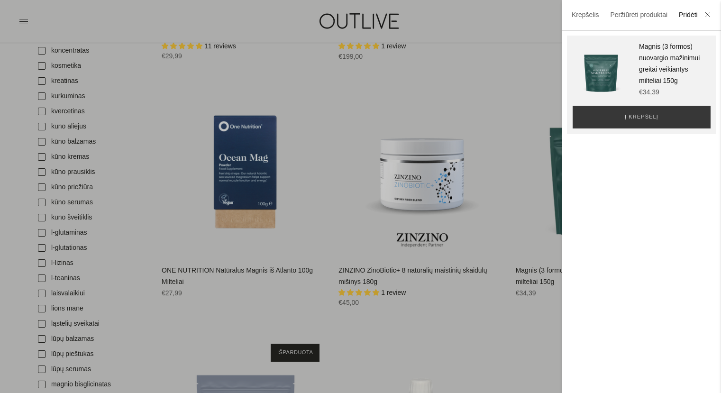
click at [501, 241] on div at bounding box center [360, 196] width 721 height 393
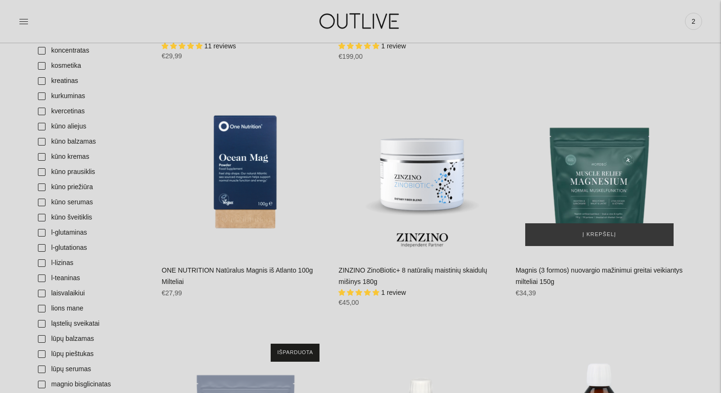
click at [600, 167] on img "Magnis (3 formos) nuovargio mažinimui greitai veikiantys milteliai 150g\a" at bounding box center [599, 171] width 167 height 167
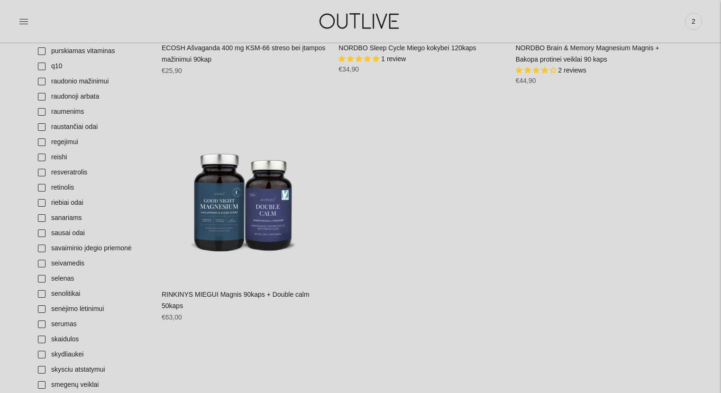
scroll to position [2766, 0]
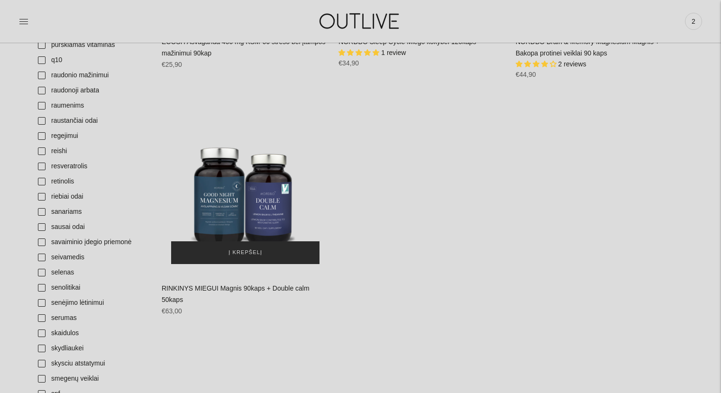
click at [238, 253] on span "Į krepšelį" at bounding box center [246, 252] width 34 height 9
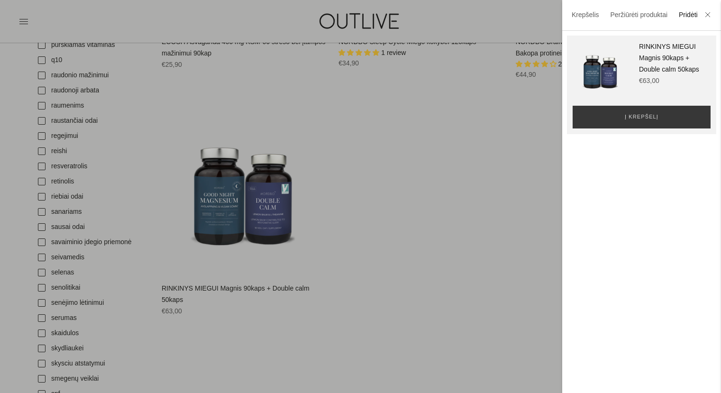
click at [20, 324] on div at bounding box center [360, 196] width 721 height 393
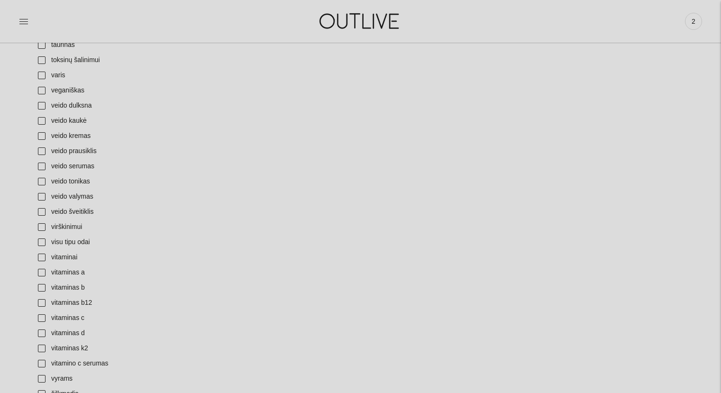
scroll to position [3185, 0]
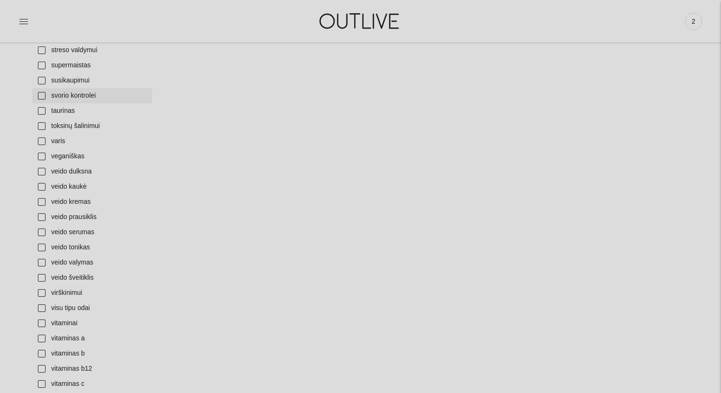
click at [40, 96] on link "svorio kontrolei" at bounding box center [92, 95] width 120 height 15
click at [40, 81] on link "susikaupimui" at bounding box center [92, 80] width 120 height 15
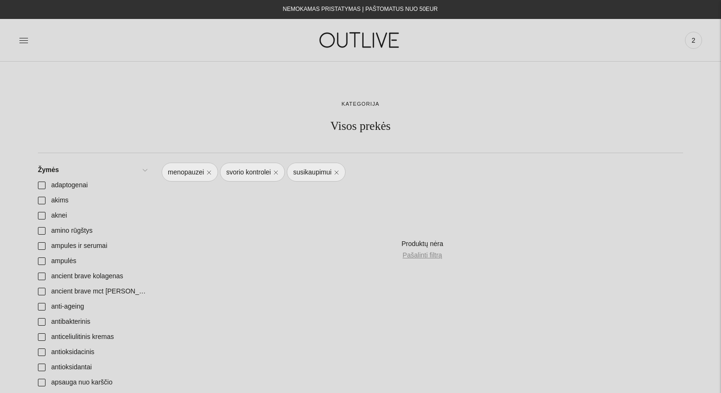
click at [426, 257] on link "Pašalinti filtrą" at bounding box center [422, 255] width 39 height 11
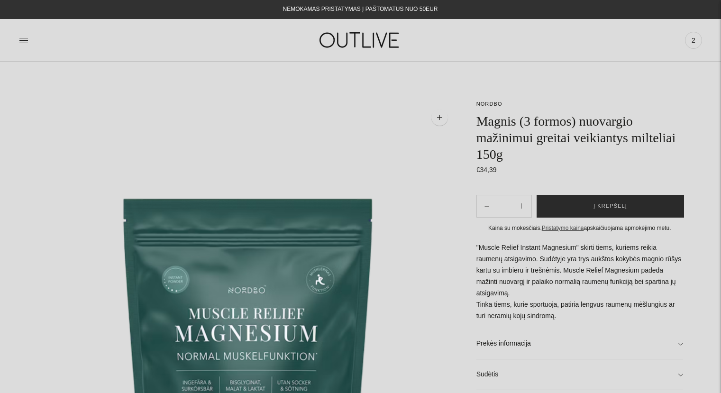
click at [607, 210] on span "Į krepšelį" at bounding box center [611, 206] width 34 height 9
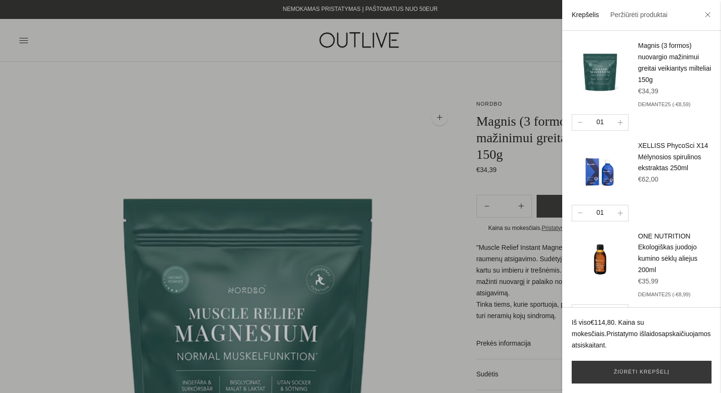
click at [380, 106] on div at bounding box center [360, 196] width 721 height 393
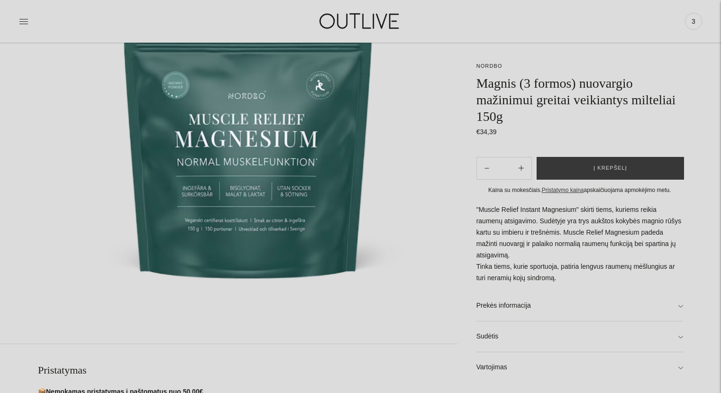
scroll to position [196, 0]
